Goal: Task Accomplishment & Management: Use online tool/utility

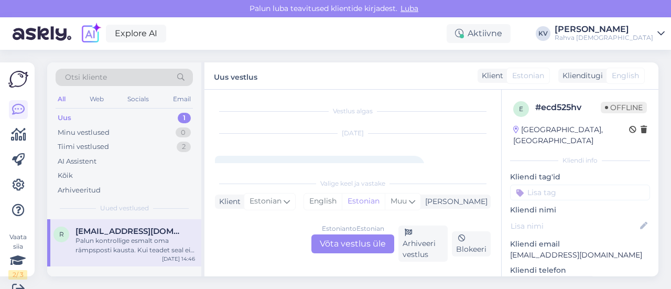
scroll to position [338, 0]
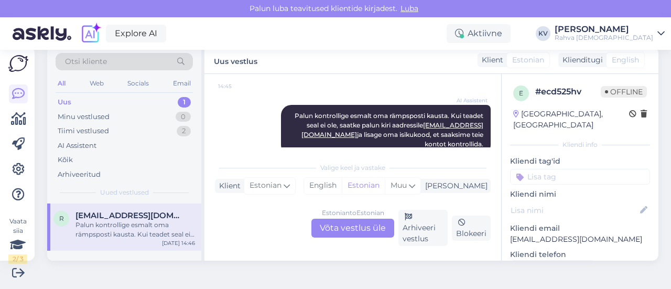
click at [122, 233] on div "Palun kontrollige esmalt oma rämpsposti kausta. Kui teadet seal ei ole, saatke …" at bounding box center [134, 229] width 119 height 19
click at [540, 169] on input at bounding box center [580, 177] width 140 height 16
type input "Veeb - sünni"
click at [541, 201] on span "Veeb - sünnipäeva sooduskood" at bounding box center [580, 204] width 84 height 6
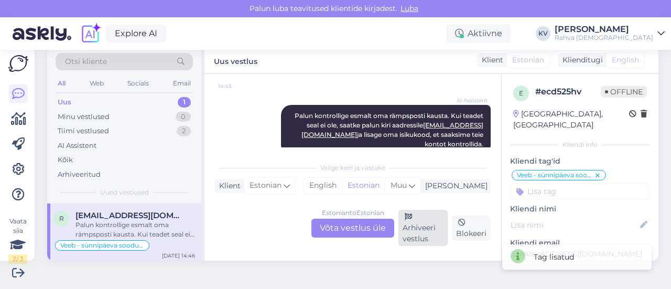
click at [429, 221] on div "Arhiveeri vestlus" at bounding box center [422, 228] width 49 height 36
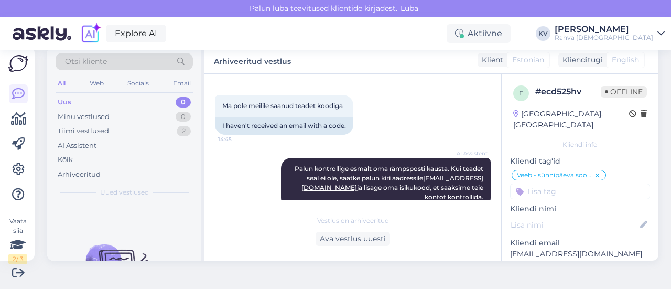
click at [105, 106] on div "Uus 0" at bounding box center [124, 102] width 137 height 15
click at [106, 95] on div "Uus 0" at bounding box center [124, 102] width 137 height 15
click at [85, 147] on div "AI Assistent" at bounding box center [77, 145] width 39 height 10
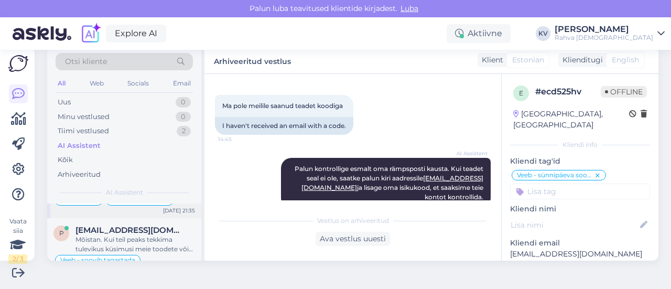
scroll to position [0, 0]
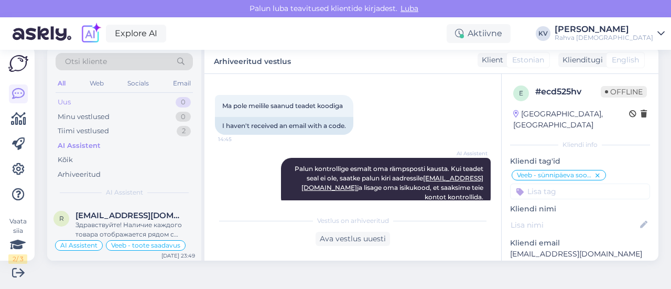
click at [112, 101] on div "Uus 0" at bounding box center [124, 102] width 137 height 15
